Goal: Complete application form: Complete application form

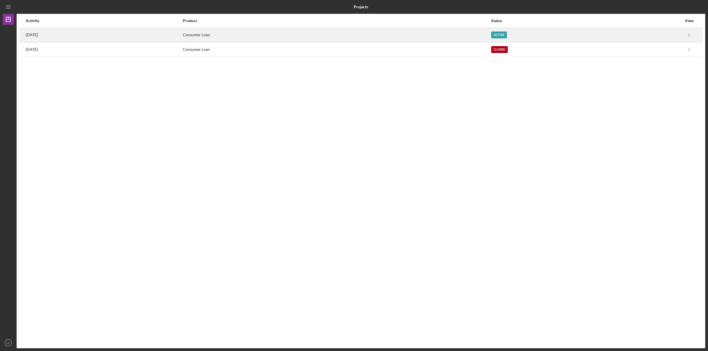
click at [490, 34] on div "Consumer Loan" at bounding box center [337, 35] width 308 height 14
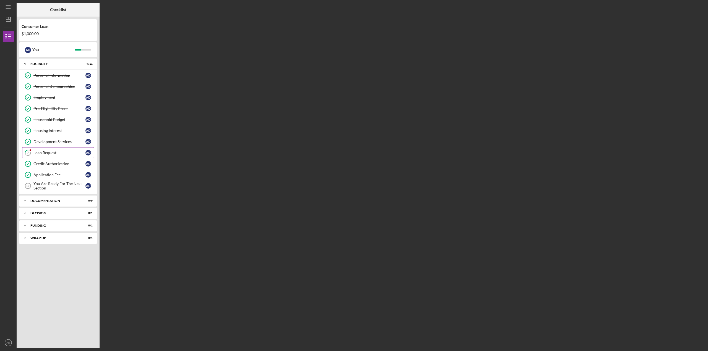
click at [55, 152] on div "Loan Request" at bounding box center [59, 153] width 52 height 4
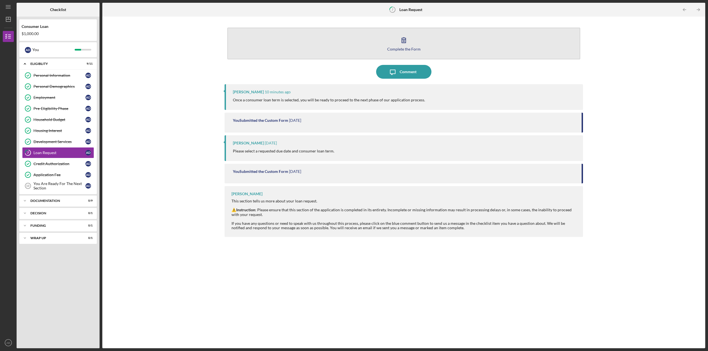
click at [413, 46] on button "Complete the Form Form" at bounding box center [403, 44] width 353 height 32
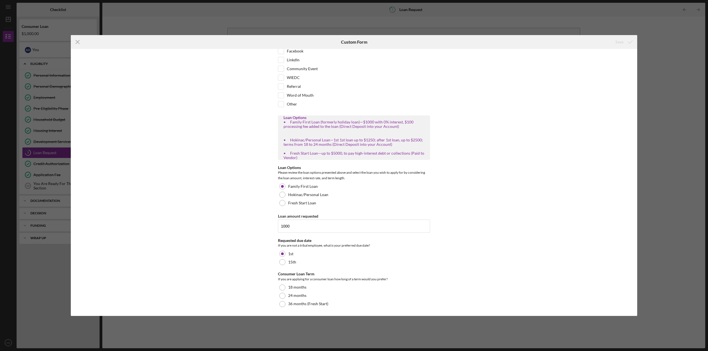
scroll to position [29, 0]
click at [279, 285] on div "18 months" at bounding box center [354, 287] width 152 height 8
drag, startPoint x: 633, startPoint y: 40, endPoint x: 630, endPoint y: 42, distance: 3.8
click at [633, 40] on icon "submit" at bounding box center [630, 42] width 14 height 14
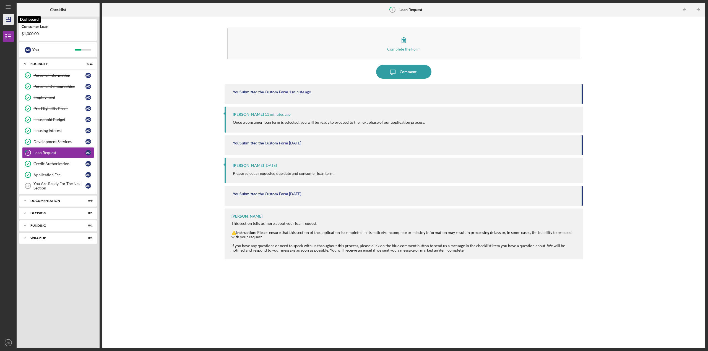
click at [7, 20] on icon "Icon/Dashboard" at bounding box center [8, 19] width 14 height 14
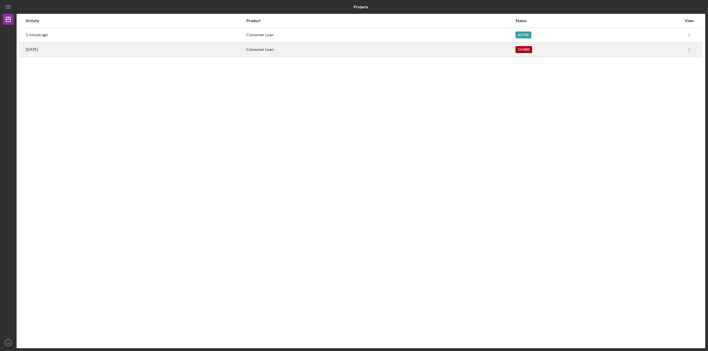
click at [246, 50] on div "[DATE]" at bounding box center [136, 50] width 220 height 14
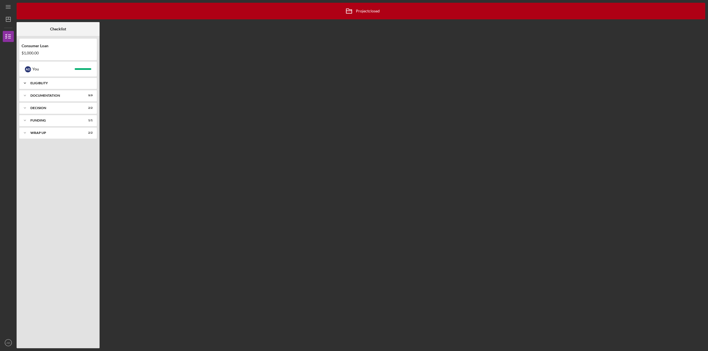
click at [23, 82] on icon "Icon/Expander" at bounding box center [24, 83] width 11 height 11
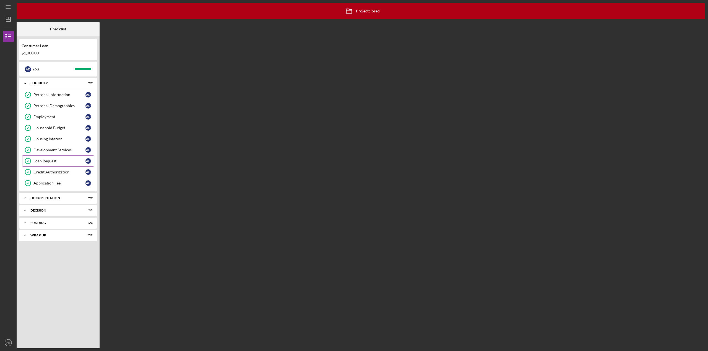
click at [51, 157] on link "Loan Request Loan Request A D" at bounding box center [58, 161] width 72 height 11
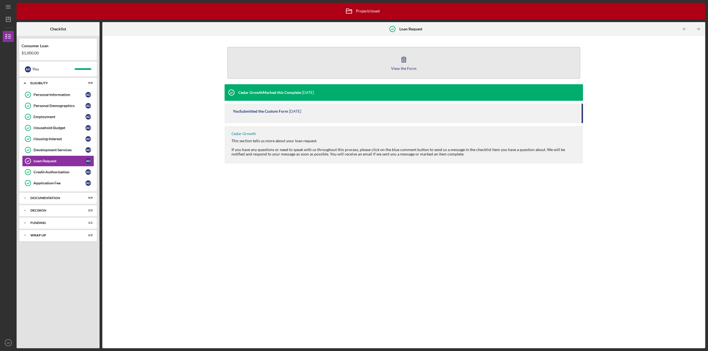
click at [401, 68] on div "View the Form" at bounding box center [403, 68] width 25 height 4
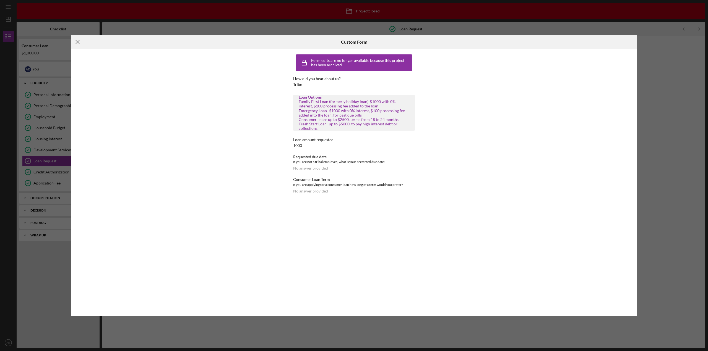
click at [78, 40] on icon "Icon/Menu Close" at bounding box center [78, 42] width 14 height 14
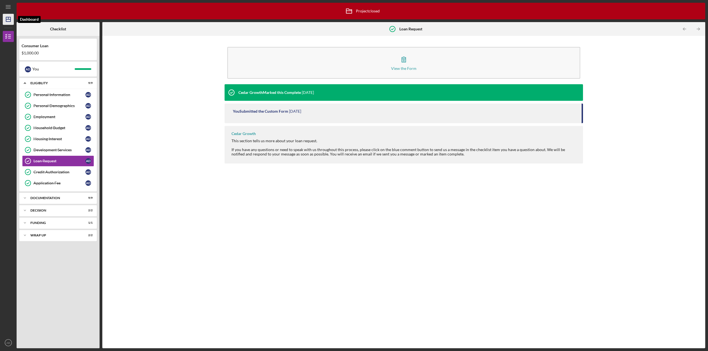
click at [10, 17] on icon "Icon/Dashboard" at bounding box center [8, 19] width 14 height 14
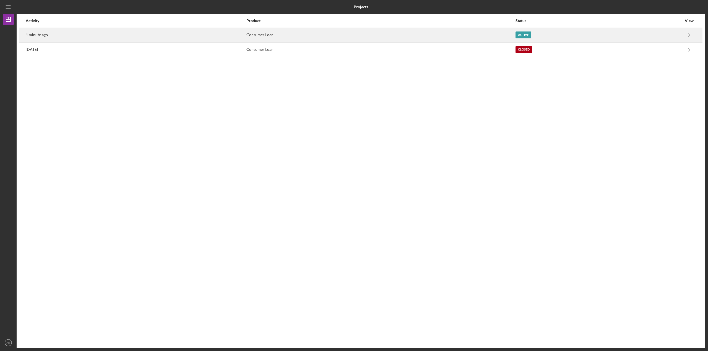
click at [229, 39] on div "1 minute ago" at bounding box center [136, 35] width 220 height 14
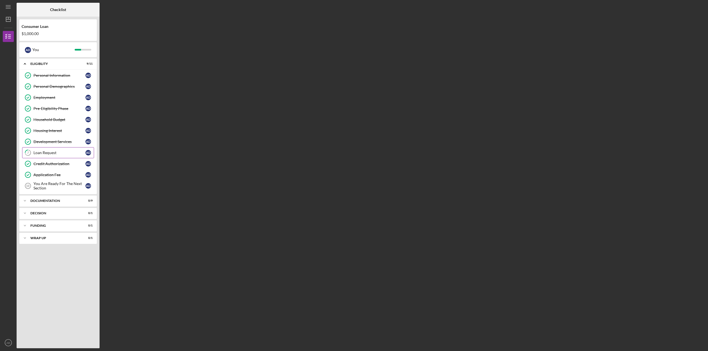
click at [48, 149] on link "7 Loan Request A D" at bounding box center [58, 152] width 72 height 11
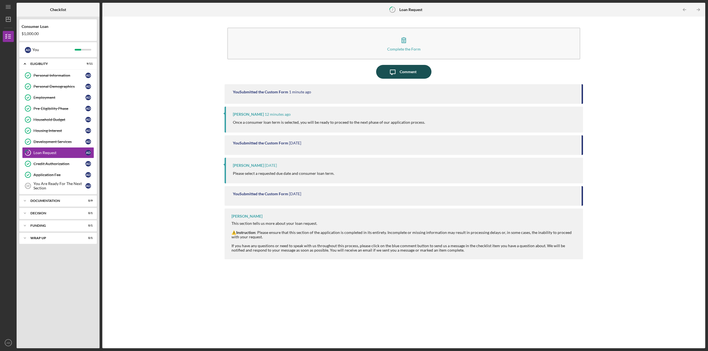
click at [405, 74] on div "Comment" at bounding box center [407, 72] width 17 height 14
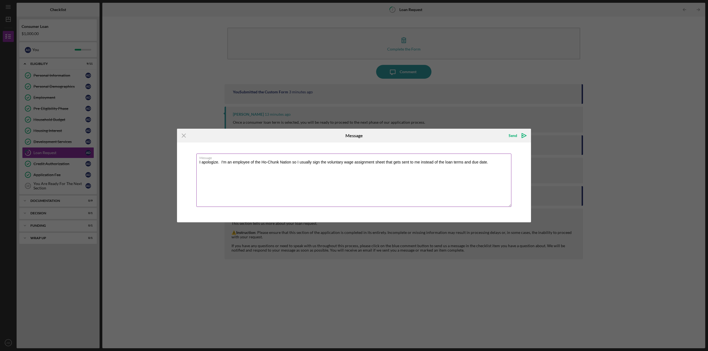
click at [291, 163] on textarea "I apologize. I'm an employee of the Ho-Chunk Nation so I usually sign the volun…" at bounding box center [353, 180] width 315 height 53
click at [439, 162] on textarea "I apologize. I'm an employee of the Ho-Chunk Nation, so I usually sign the volu…" at bounding box center [353, 180] width 315 height 53
click at [421, 163] on textarea "I apologize. I'm an employee of the Ho-Chunk Nation, so I usually sign the volu…" at bounding box center [353, 180] width 315 height 53
click at [492, 164] on textarea "I apologize. I'm an employee of the Ho-Chunk Nation, so I usually sign the volu…" at bounding box center [353, 180] width 315 height 53
click at [221, 162] on textarea "I apologize. I'm an employee of the Ho-Chunk Nation, so I usually sign the volu…" at bounding box center [353, 180] width 315 height 53
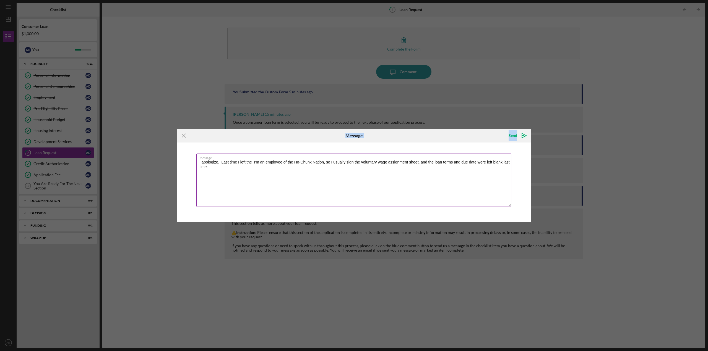
drag, startPoint x: 305, startPoint y: 135, endPoint x: 308, endPoint y: 194, distance: 59.3
click at [307, 195] on form "Icon/Menu Close Message Send Icon/icon-invite-send Message I apologize. Last ti…" at bounding box center [354, 175] width 354 height 93
click at [251, 162] on textarea "I apologize. Last time I left the I'm an employee of the Ho-Chunk Nation, so I …" at bounding box center [353, 180] width 315 height 53
click at [409, 161] on textarea "I apologize. Last time I left the loan terms and due date blank since I'm an em…" at bounding box center [353, 180] width 315 height 53
click at [482, 163] on textarea "I apologize. Last time I left the loan terms and due date blank since I'm an em…" at bounding box center [353, 180] width 315 height 53
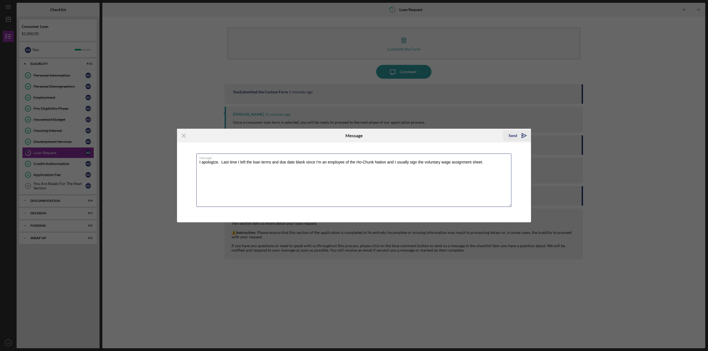
type textarea "I apologize. Last time I left the loan terms and due date blank since I'm an em…"
click at [520, 134] on icon "Icon/icon-invite-send" at bounding box center [524, 136] width 14 height 14
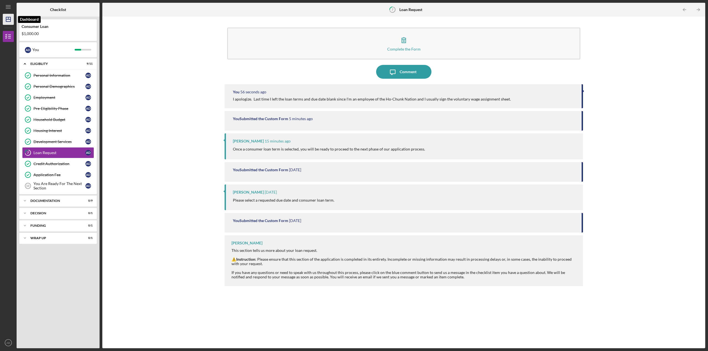
click at [6, 18] on polygon "button" at bounding box center [8, 19] width 4 height 4
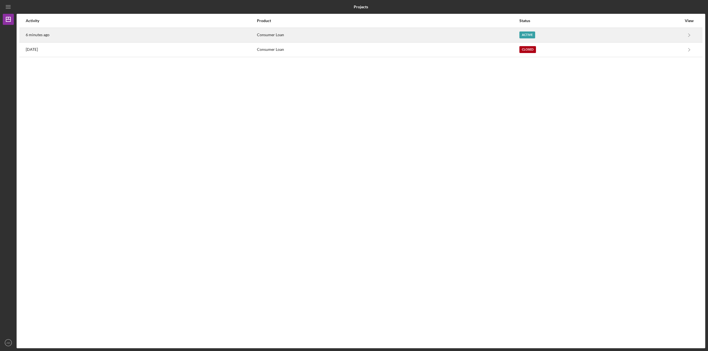
click at [90, 31] on div "6 minutes ago" at bounding box center [141, 35] width 231 height 14
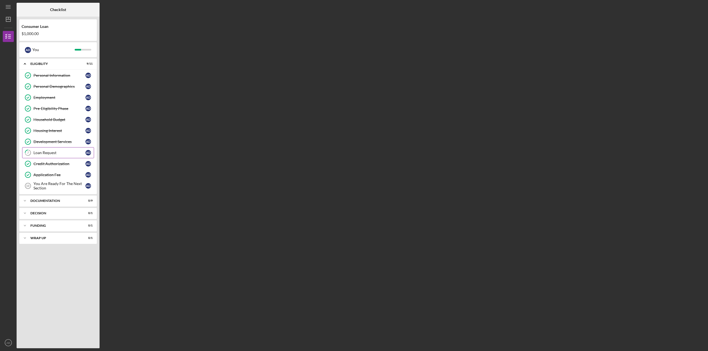
click at [60, 153] on div "Loan Request" at bounding box center [59, 153] width 52 height 4
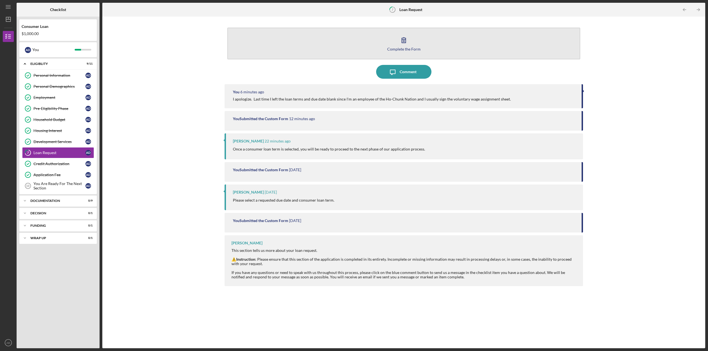
click at [416, 48] on div "Complete the Form" at bounding box center [403, 49] width 33 height 4
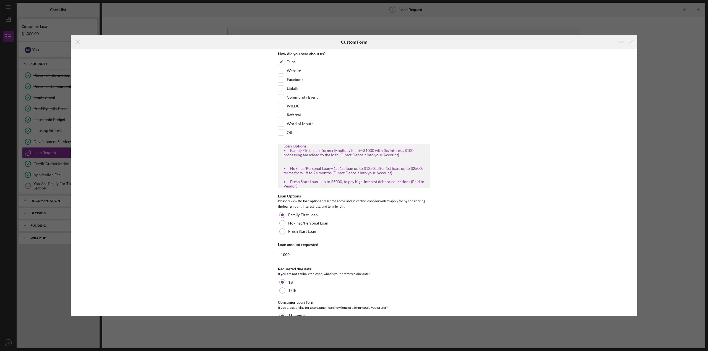
scroll to position [29, 0]
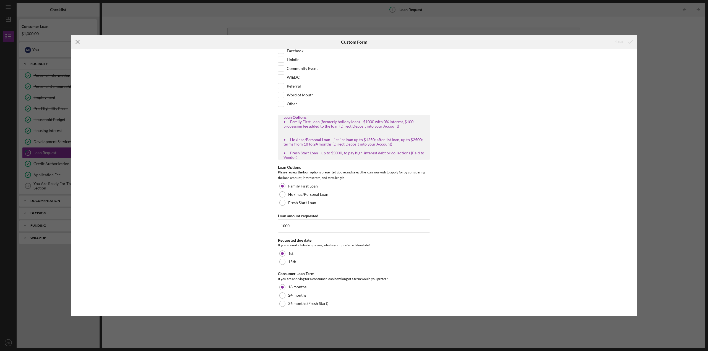
click at [78, 40] on icon "Icon/Menu Close" at bounding box center [78, 42] width 14 height 14
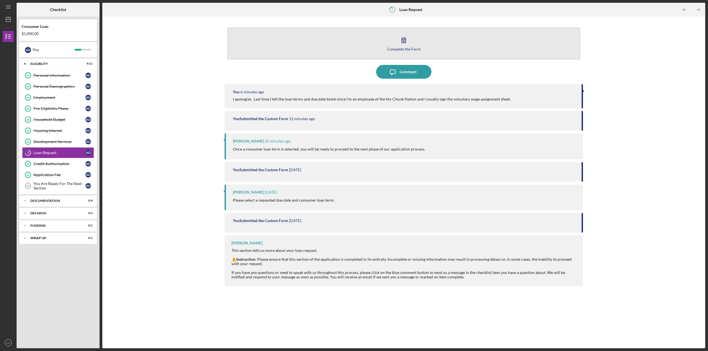
click at [405, 48] on div "Complete the Form" at bounding box center [403, 49] width 33 height 4
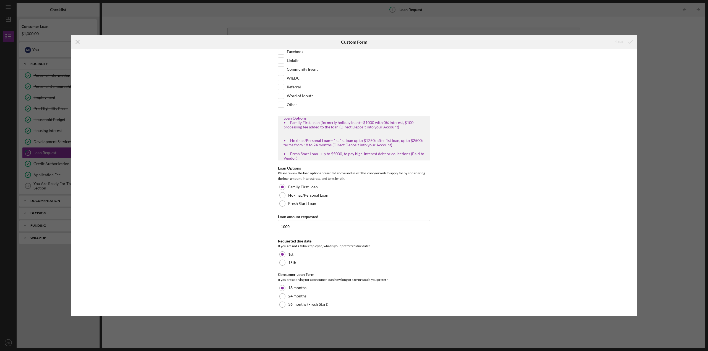
scroll to position [29, 0]
click at [80, 41] on icon "Icon/Menu Close" at bounding box center [78, 42] width 14 height 14
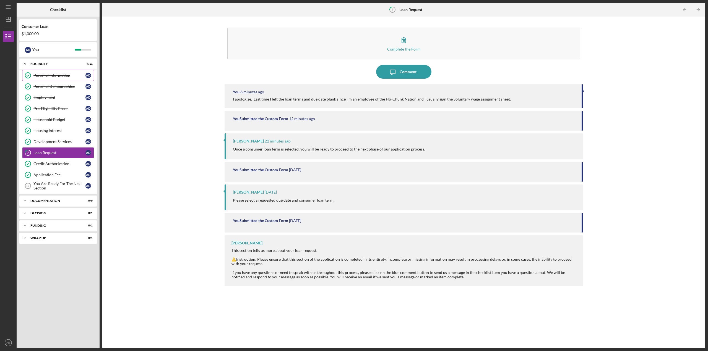
click at [45, 77] on div "Personal Information" at bounding box center [59, 75] width 52 height 4
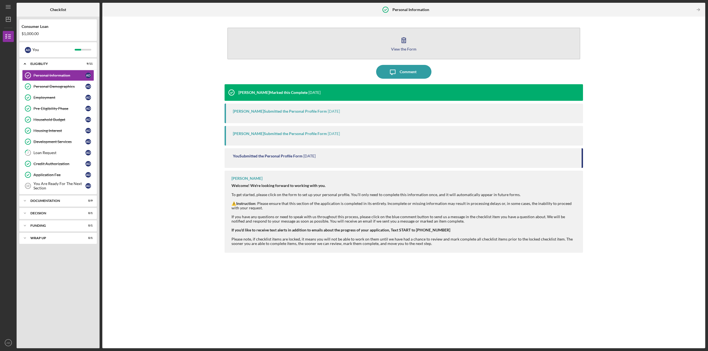
click at [414, 48] on div "View the Form" at bounding box center [403, 49] width 25 height 4
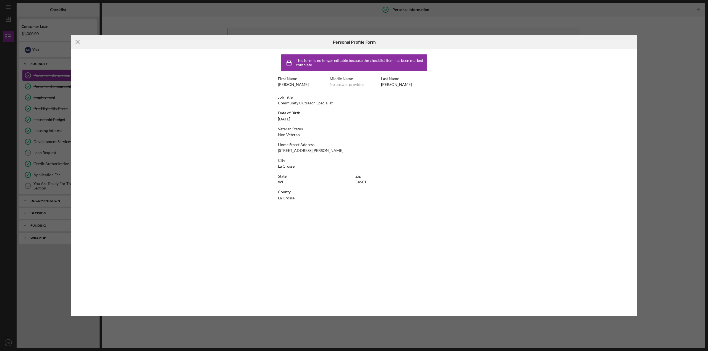
click at [74, 41] on icon "Icon/Menu Close" at bounding box center [78, 42] width 14 height 14
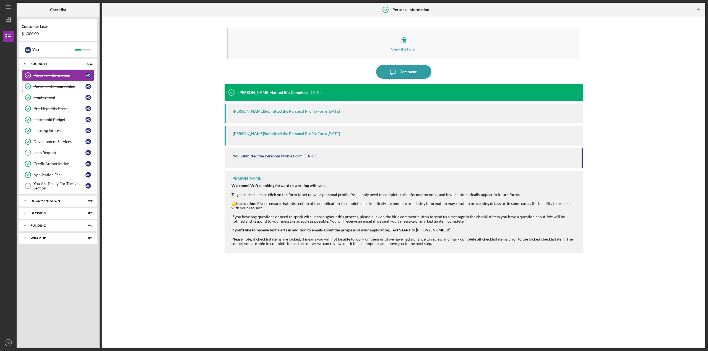
click at [53, 87] on div "Personal Demographics" at bounding box center [59, 86] width 52 height 4
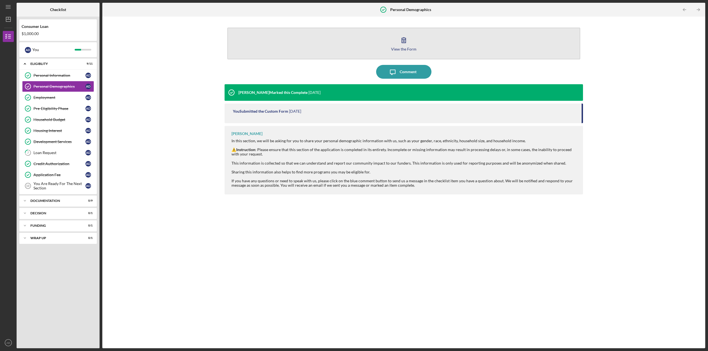
click at [403, 46] on icon "button" at bounding box center [404, 40] width 14 height 14
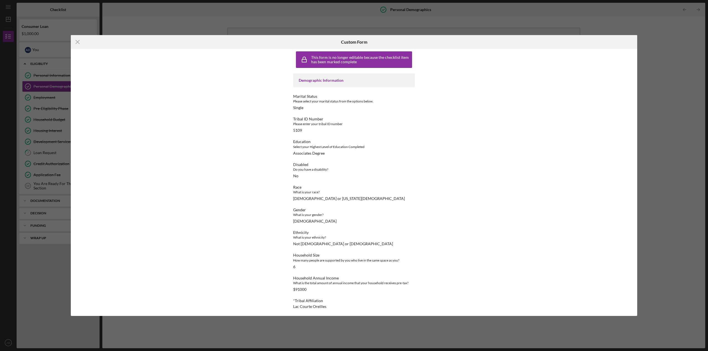
scroll to position [4, 0]
click at [81, 43] on icon "Icon/Menu Close" at bounding box center [78, 42] width 14 height 14
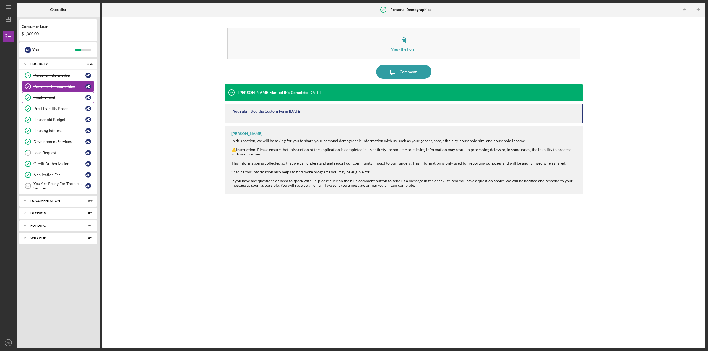
click at [45, 98] on div "Employment" at bounding box center [59, 97] width 52 height 4
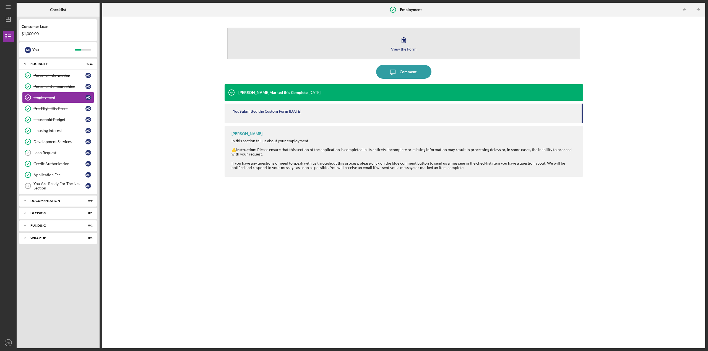
click at [405, 47] on div "View the Form" at bounding box center [403, 49] width 25 height 4
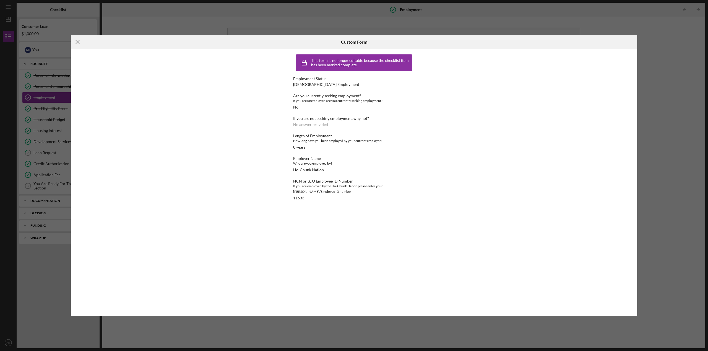
click at [75, 43] on icon "Icon/Menu Close" at bounding box center [78, 42] width 14 height 14
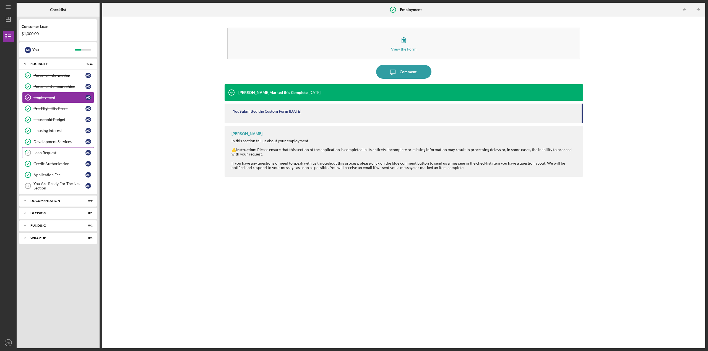
click at [45, 150] on link "7 Loan Request A D" at bounding box center [58, 152] width 72 height 11
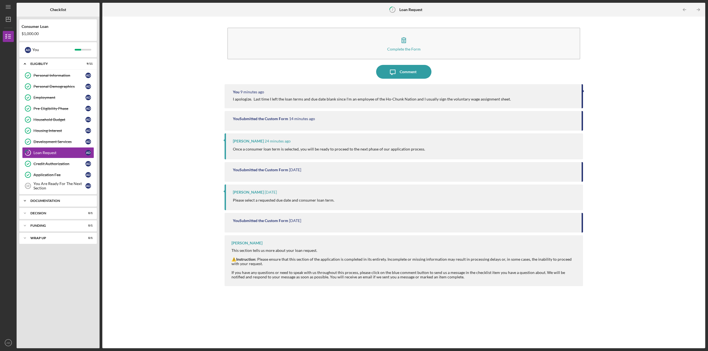
click at [25, 200] on icon "Icon/Expander" at bounding box center [24, 200] width 11 height 11
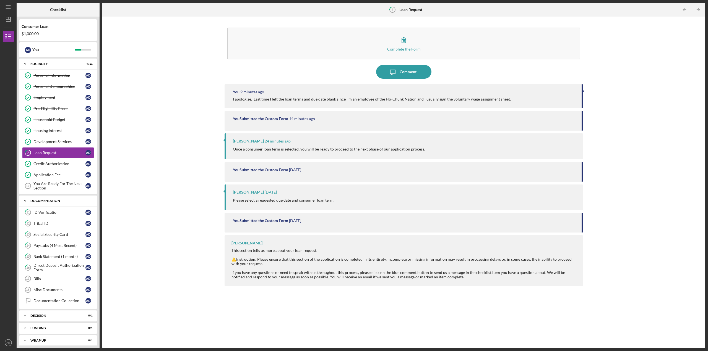
click at [25, 200] on icon "Icon/Expander" at bounding box center [24, 200] width 11 height 11
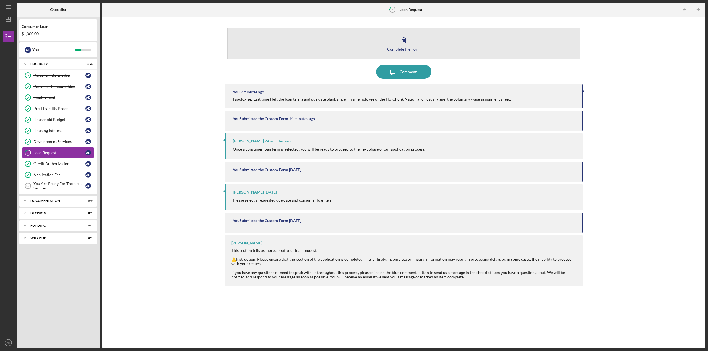
click at [411, 50] on div "Complete the Form" at bounding box center [403, 49] width 33 height 4
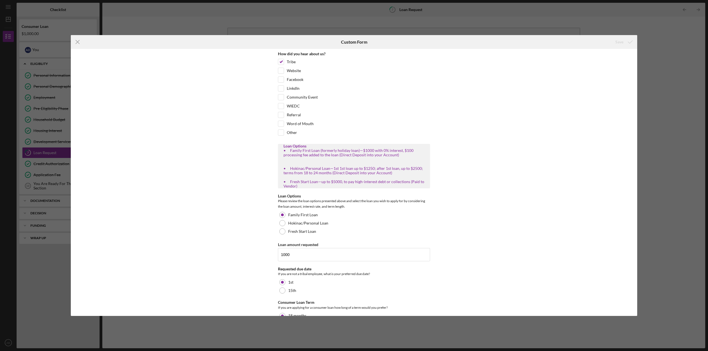
scroll to position [29, 0]
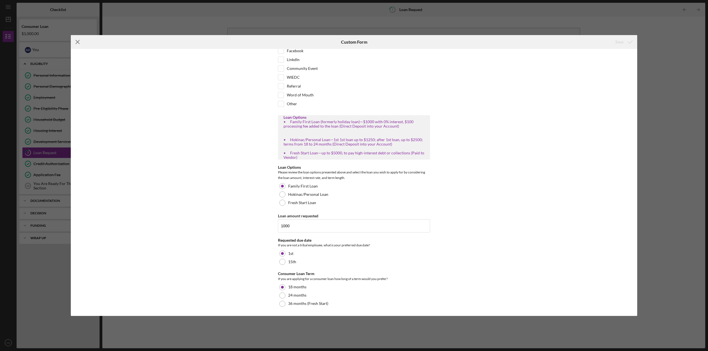
click at [78, 42] on line at bounding box center [78, 42] width 4 height 4
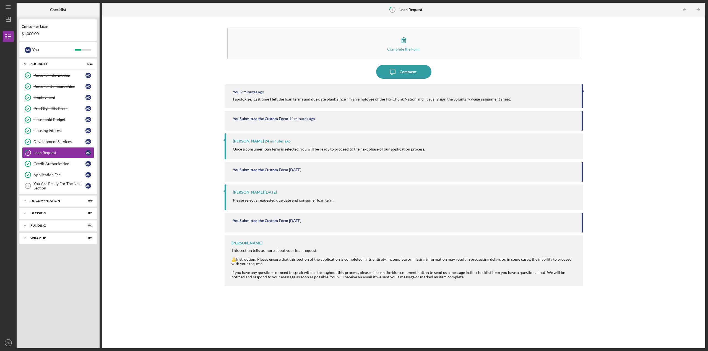
click at [139, 135] on div "Complete the Form Form Icon/Message Comment You 9 minutes ago I apologize. Last…" at bounding box center [403, 182] width 597 height 326
click at [23, 63] on icon "Icon/Expander" at bounding box center [24, 63] width 11 height 11
